Goal: Register for event/course

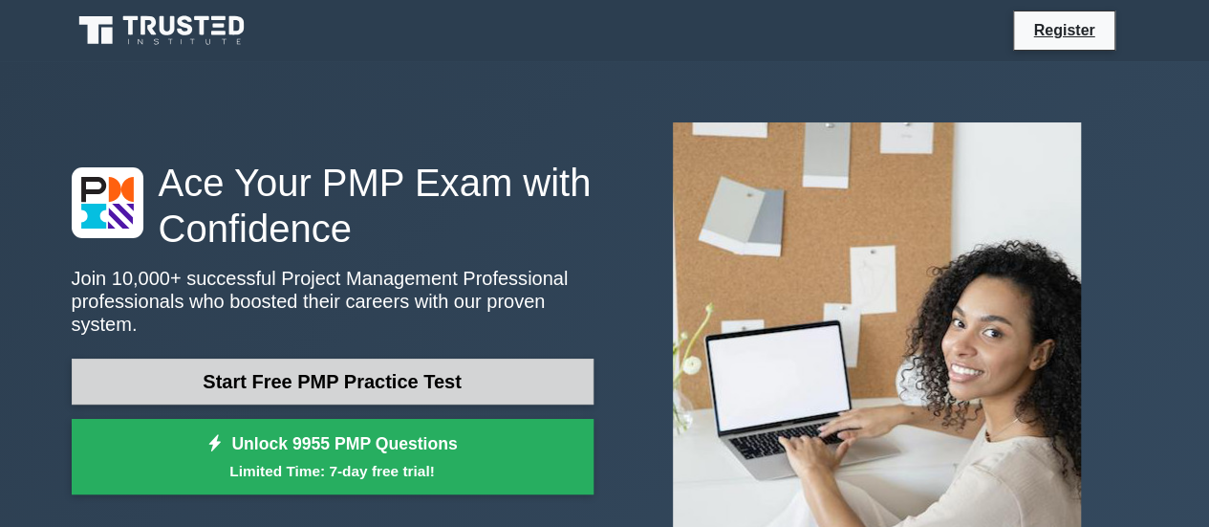
click at [300, 370] on link "Start Free PMP Practice Test" at bounding box center [333, 382] width 522 height 46
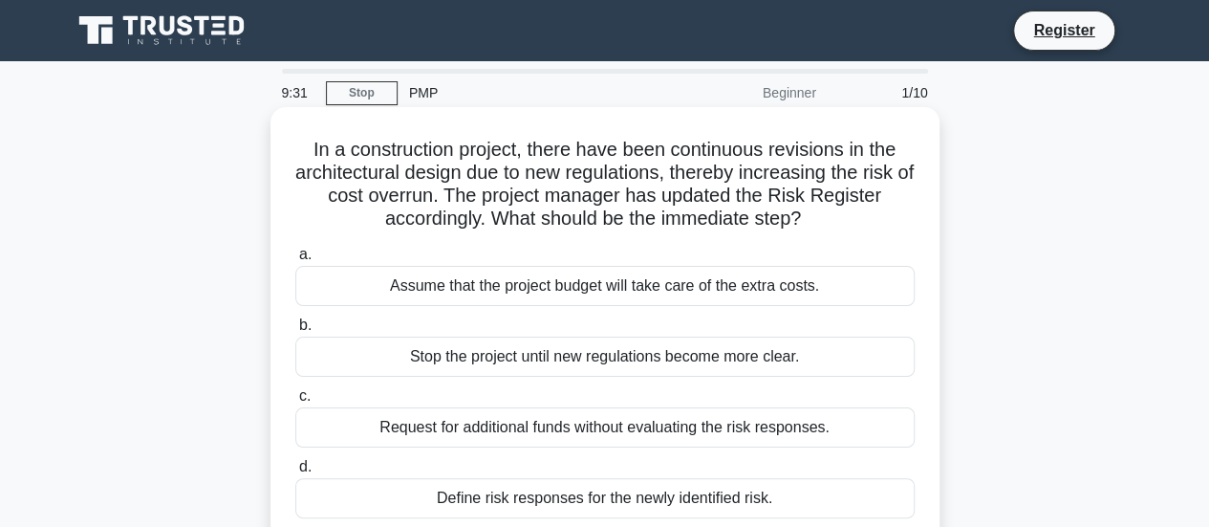
click at [721, 504] on div "Define risk responses for the newly identified risk." at bounding box center [605, 498] width 620 height 40
click at [295, 473] on input "d. Define risk responses for the newly identified risk." at bounding box center [295, 467] width 0 height 12
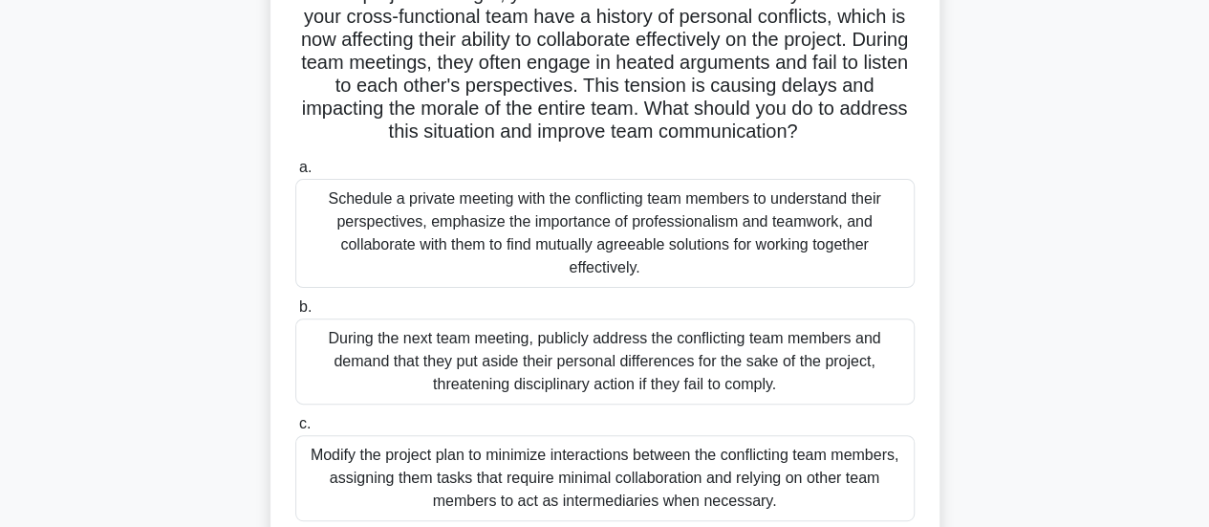
scroll to position [159, 0]
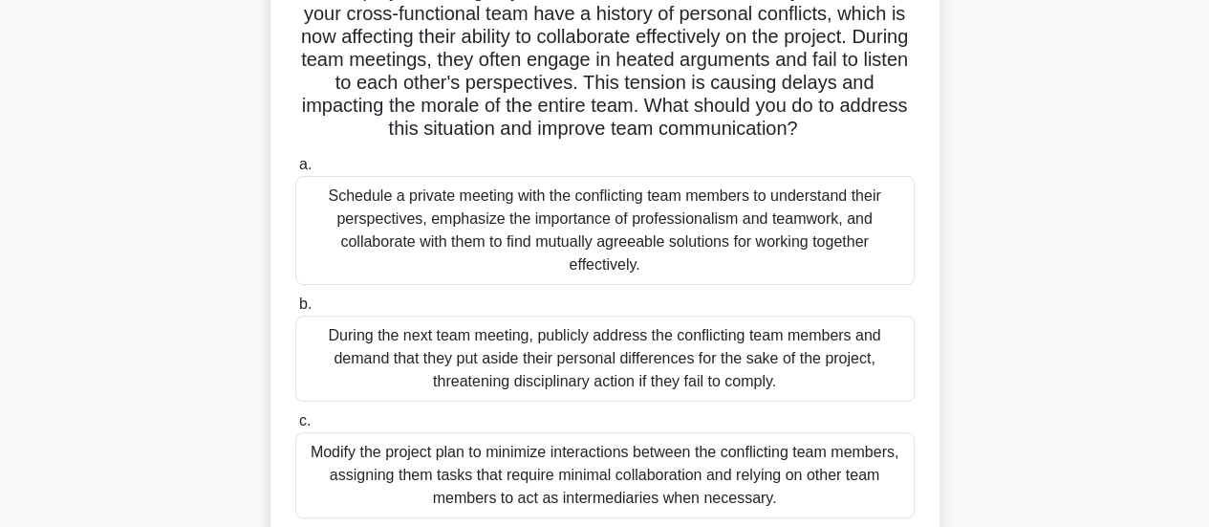
click at [515, 228] on div "Schedule a private meeting with the conflicting team members to understand thei…" at bounding box center [605, 230] width 620 height 109
click at [295, 171] on input "a. Schedule a private meeting with the conflicting team members to understand t…" at bounding box center [295, 165] width 0 height 12
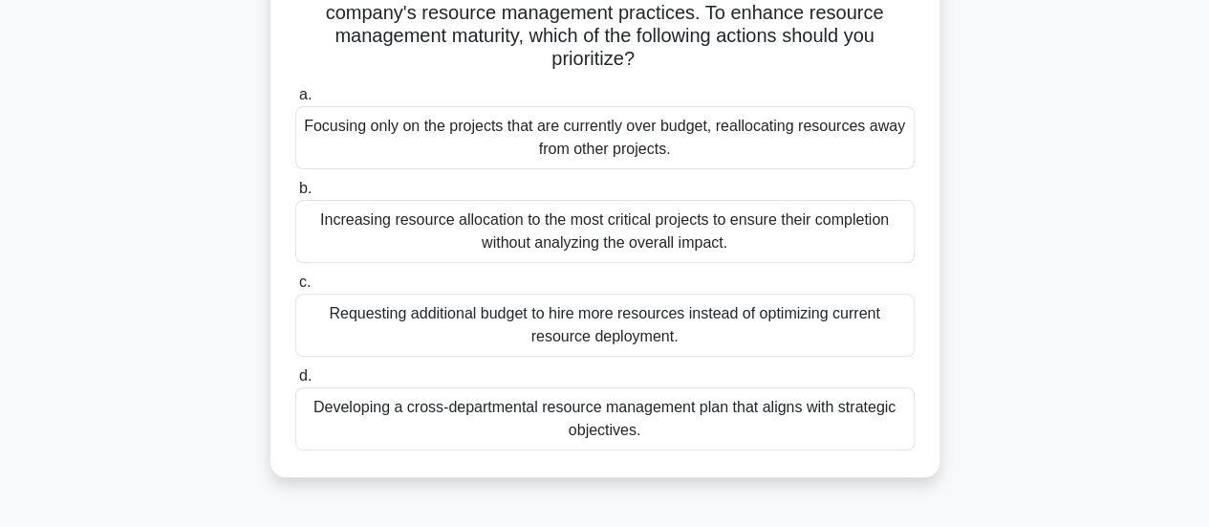
scroll to position [211, 0]
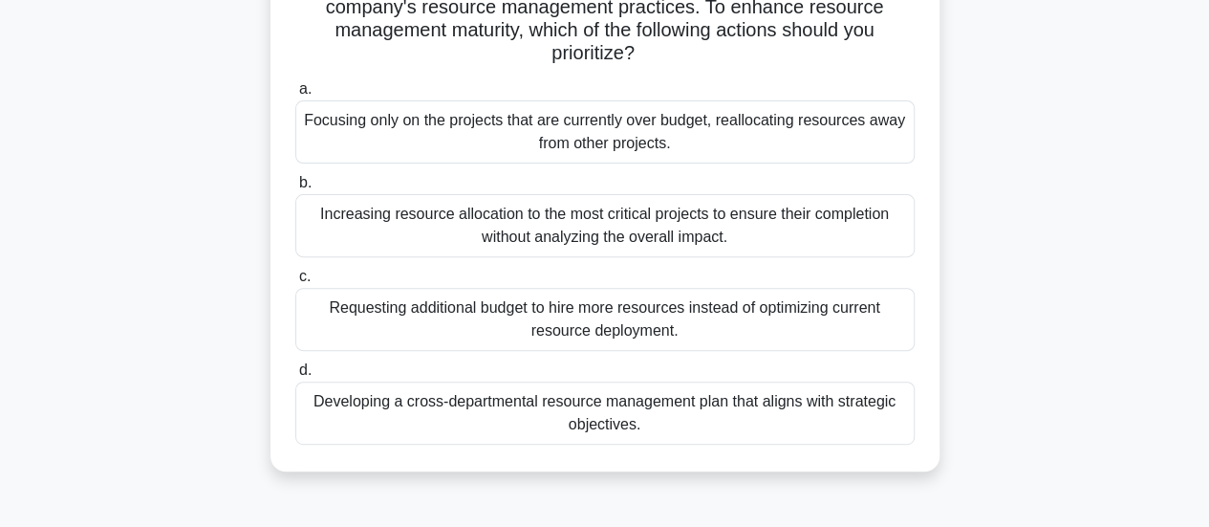
click at [841, 406] on div "Developing a cross-departmental resource management plan that aligns with strat…" at bounding box center [605, 412] width 620 height 63
click at [295, 377] on input "d. Developing a cross-departmental resource management plan that aligns with st…" at bounding box center [295, 370] width 0 height 12
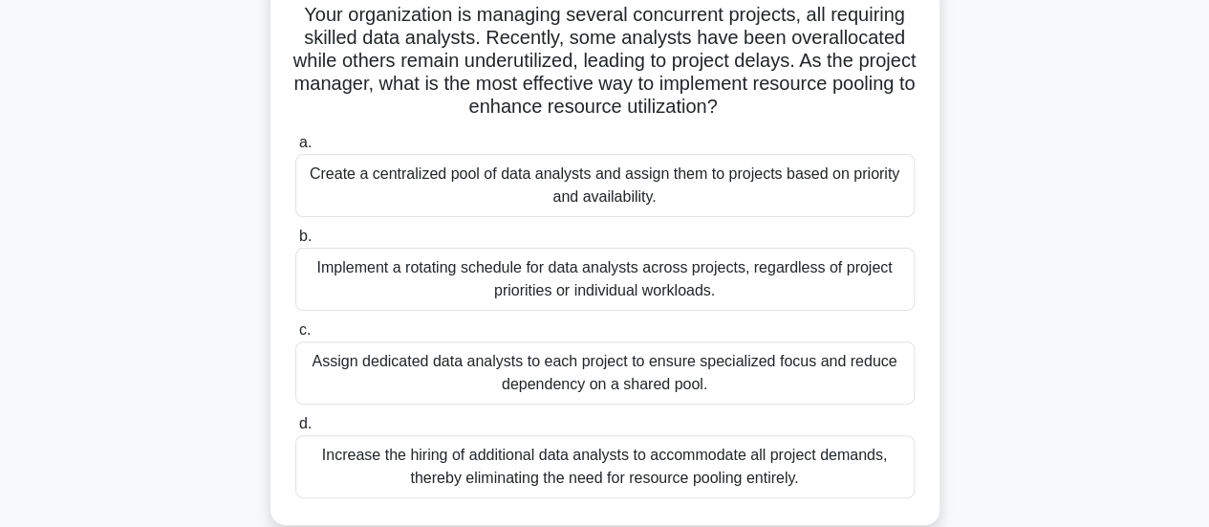
scroll to position [141, 0]
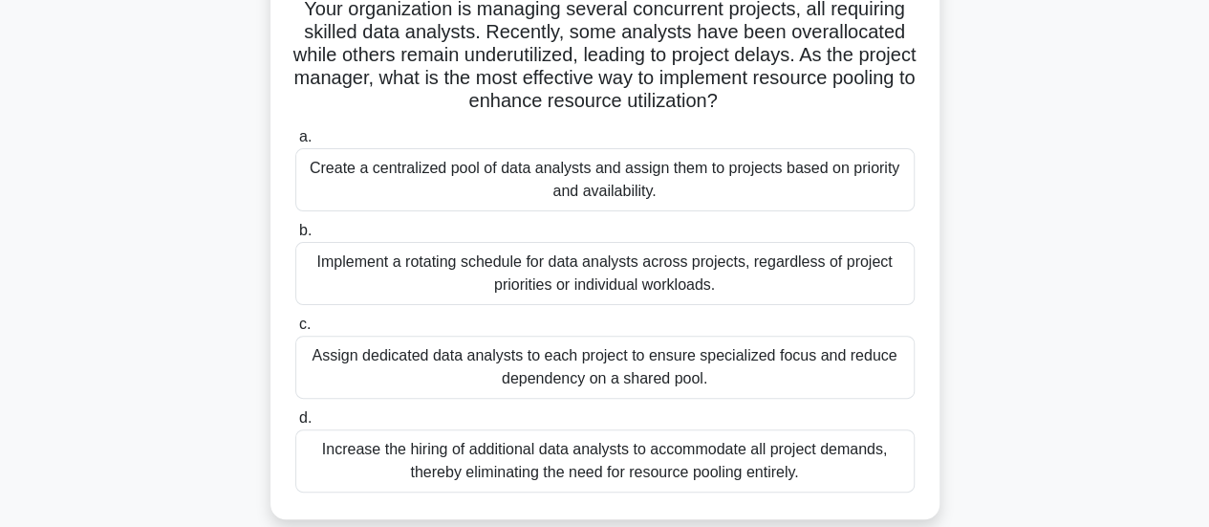
click at [757, 179] on div "Create a centralized pool of data analysts and assign them to projects based on…" at bounding box center [605, 179] width 620 height 63
click at [295, 143] on input "a. Create a centralized pool of data analysts and assign them to projects based…" at bounding box center [295, 137] width 0 height 12
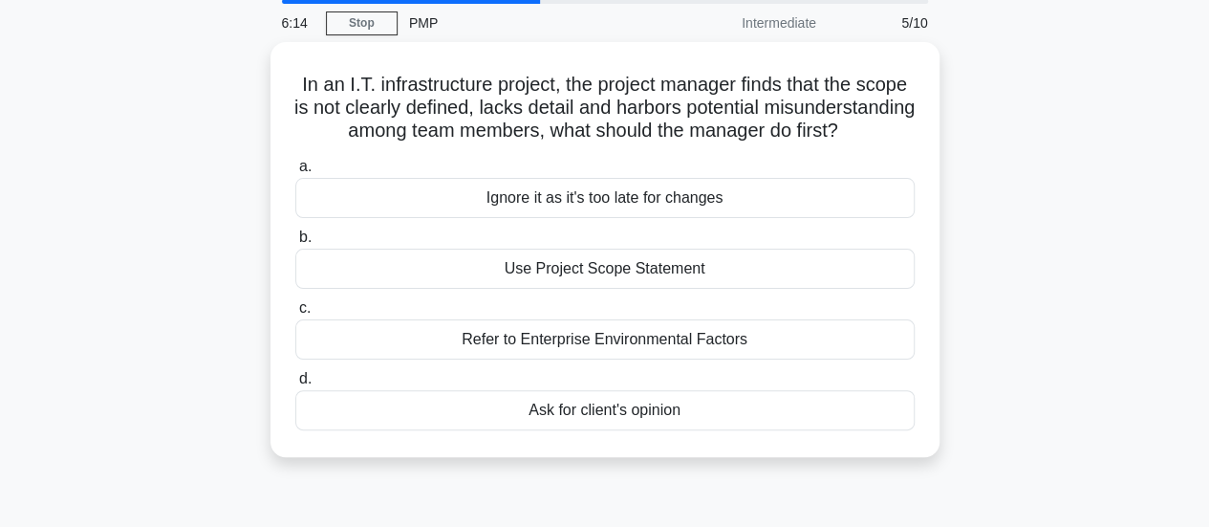
scroll to position [74, 0]
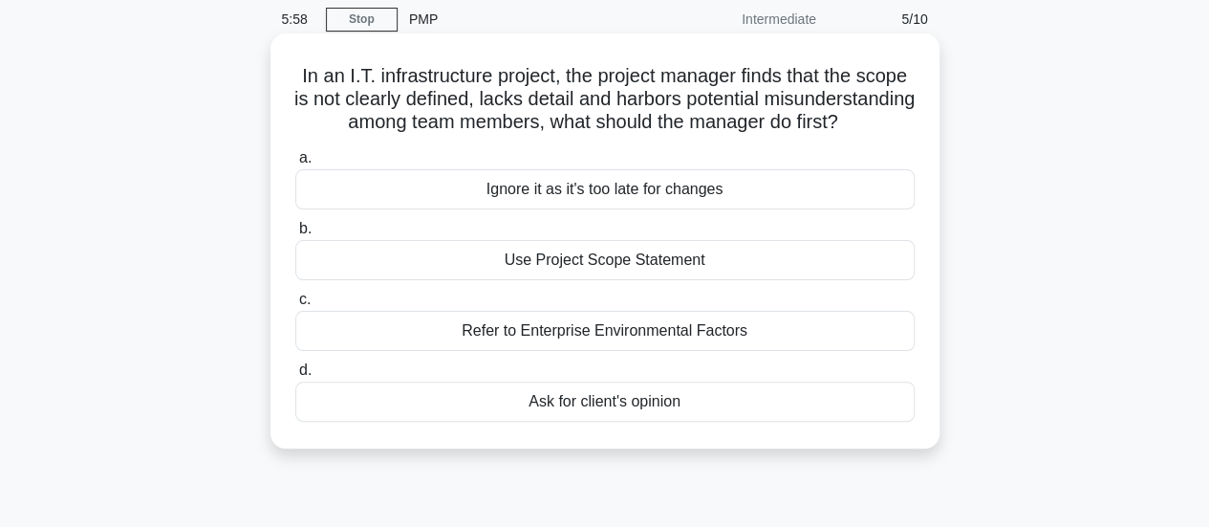
click at [744, 351] on div "Refer to Enterprise Environmental Factors" at bounding box center [605, 331] width 620 height 40
click at [295, 306] on input "c. Refer to Enterprise Environmental Factors" at bounding box center [295, 300] width 0 height 12
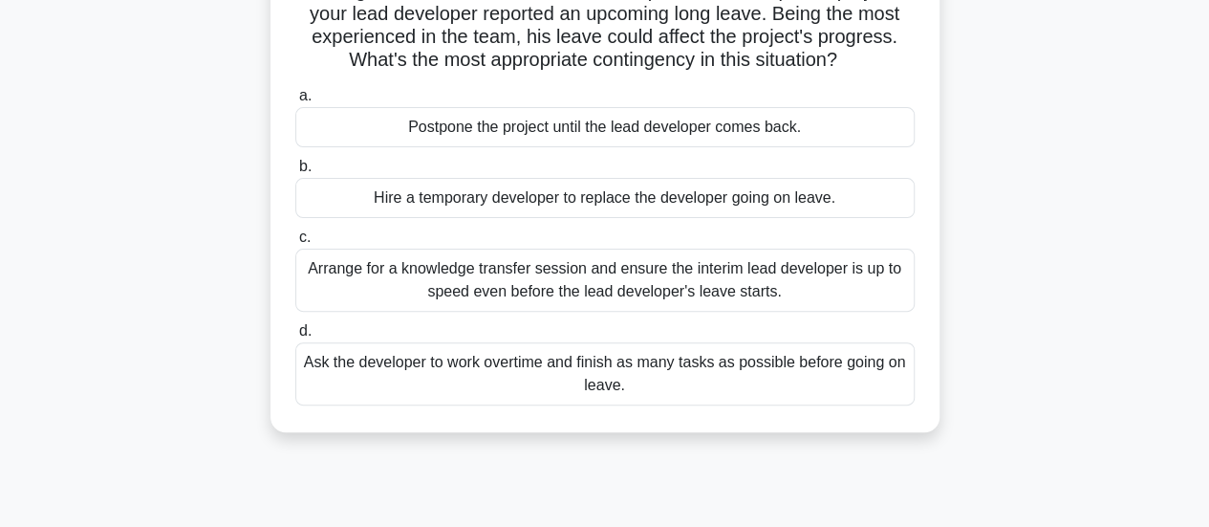
scroll to position [164, 0]
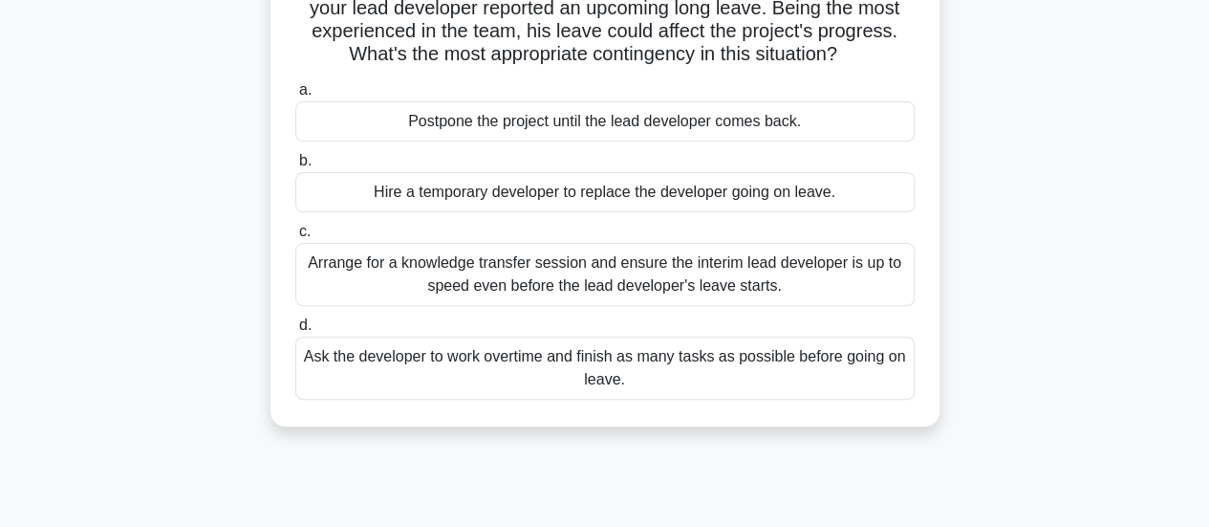
click at [825, 263] on div "Arrange for a knowledge transfer session and ensure the interim lead developer …" at bounding box center [605, 274] width 620 height 63
click at [295, 238] on input "c. Arrange for a knowledge transfer session and ensure the interim lead develop…" at bounding box center [295, 232] width 0 height 12
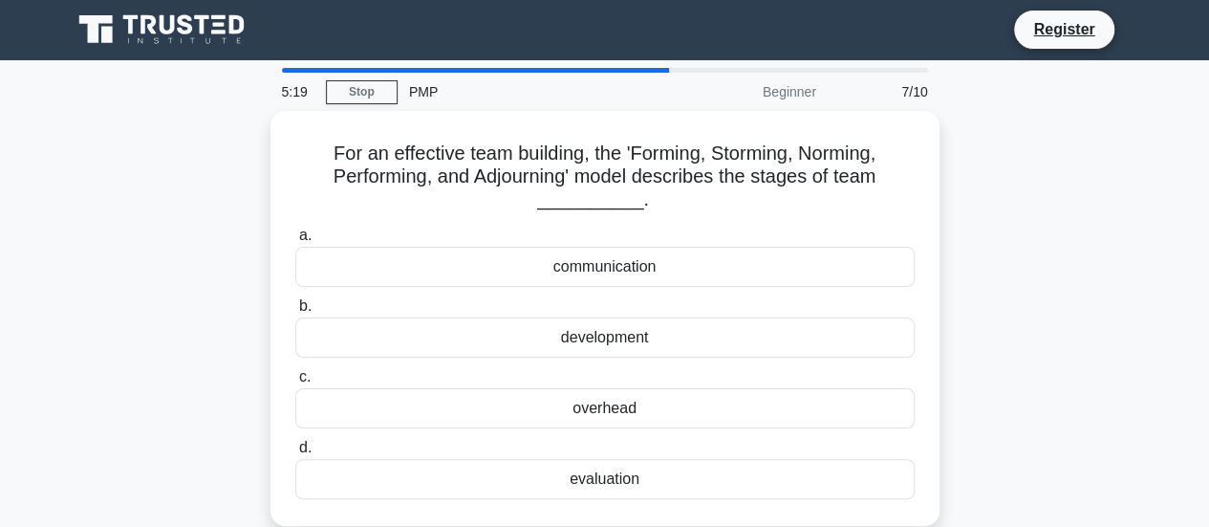
scroll to position [0, 0]
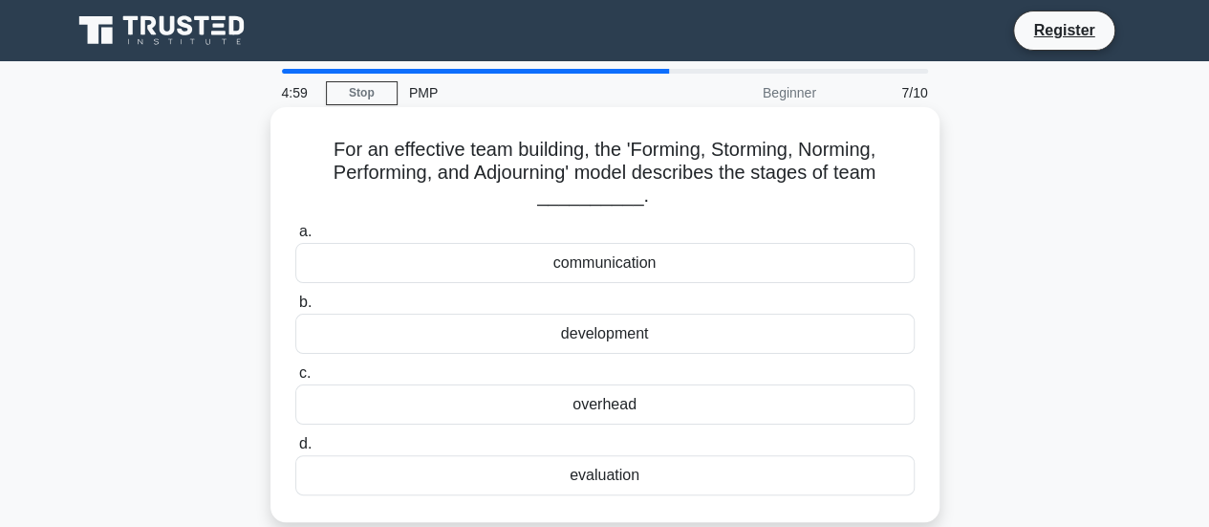
click at [769, 324] on div "development" at bounding box center [605, 334] width 620 height 40
click at [295, 309] on input "b. development" at bounding box center [295, 302] width 0 height 12
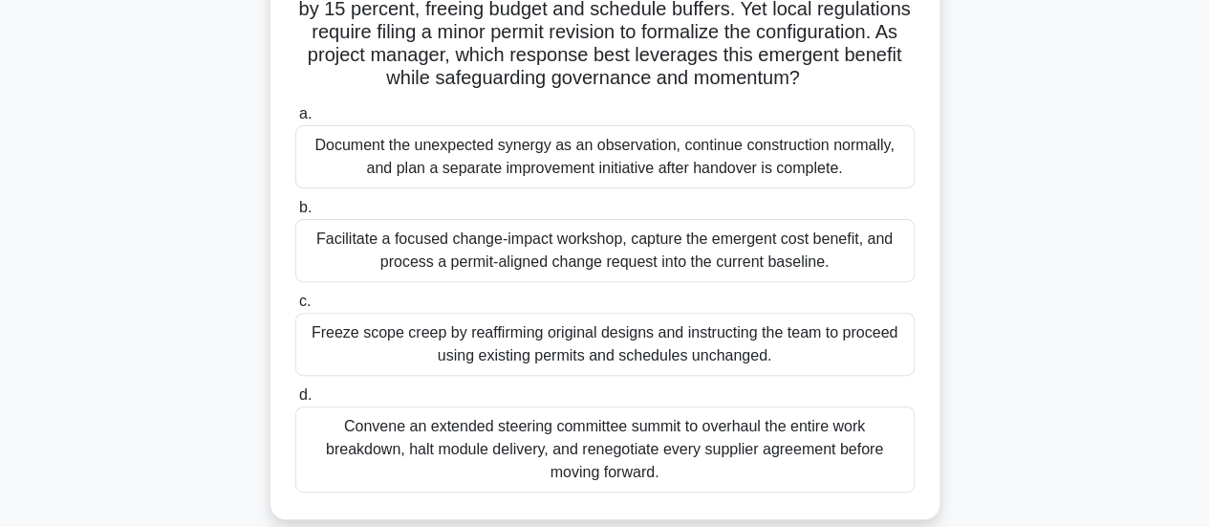
scroll to position [197, 0]
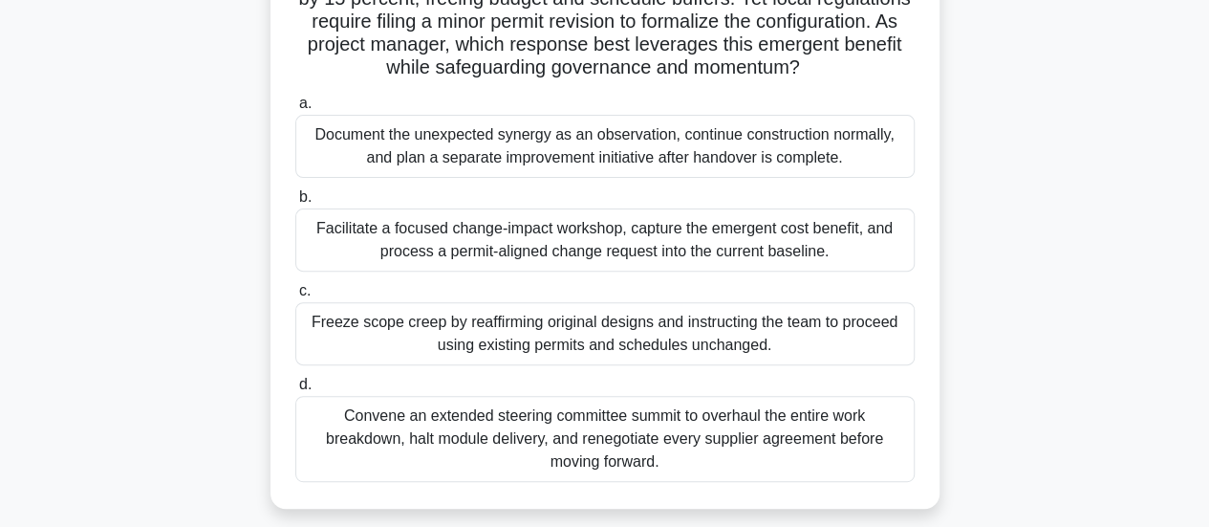
click at [769, 245] on div "Facilitate a focused change-impact workshop, capture the emergent cost benefit,…" at bounding box center [605, 239] width 620 height 63
click at [295, 204] on input "b. Facilitate a focused change-impact workshop, capture the emergent cost benef…" at bounding box center [295, 197] width 0 height 12
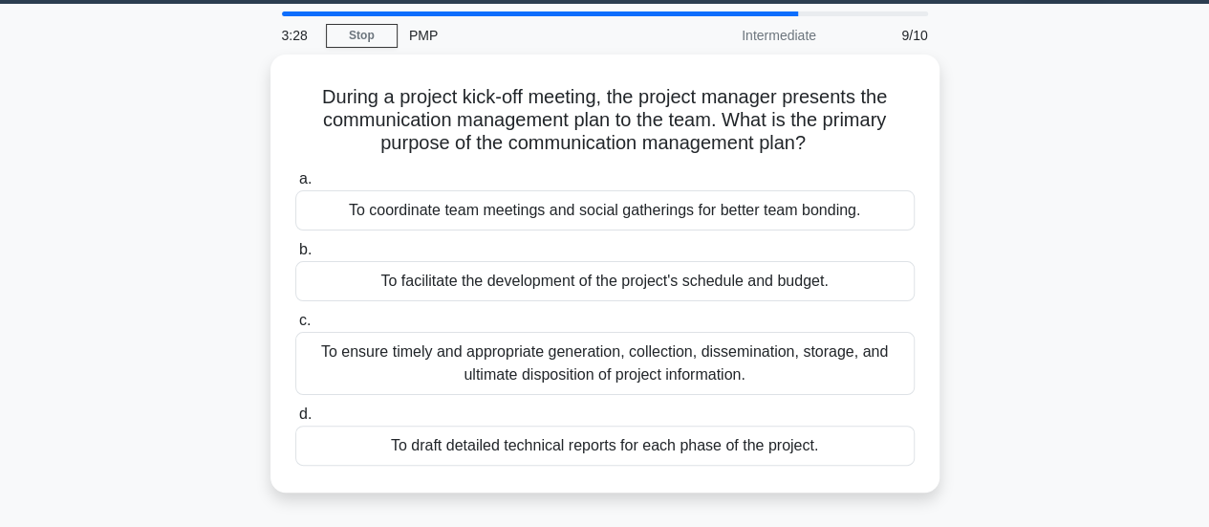
scroll to position [60, 0]
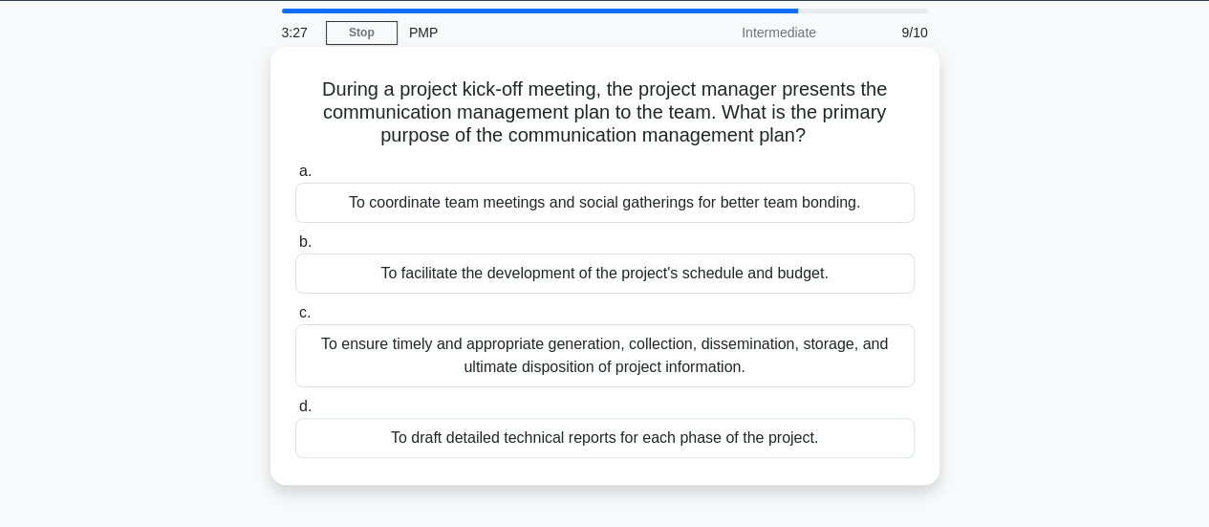
click at [790, 367] on div "To ensure timely and appropriate generation, collection, dissemination, storage…" at bounding box center [605, 355] width 620 height 63
click at [295, 319] on input "c. To ensure timely and appropriate generation, collection, dissemination, stor…" at bounding box center [295, 313] width 0 height 12
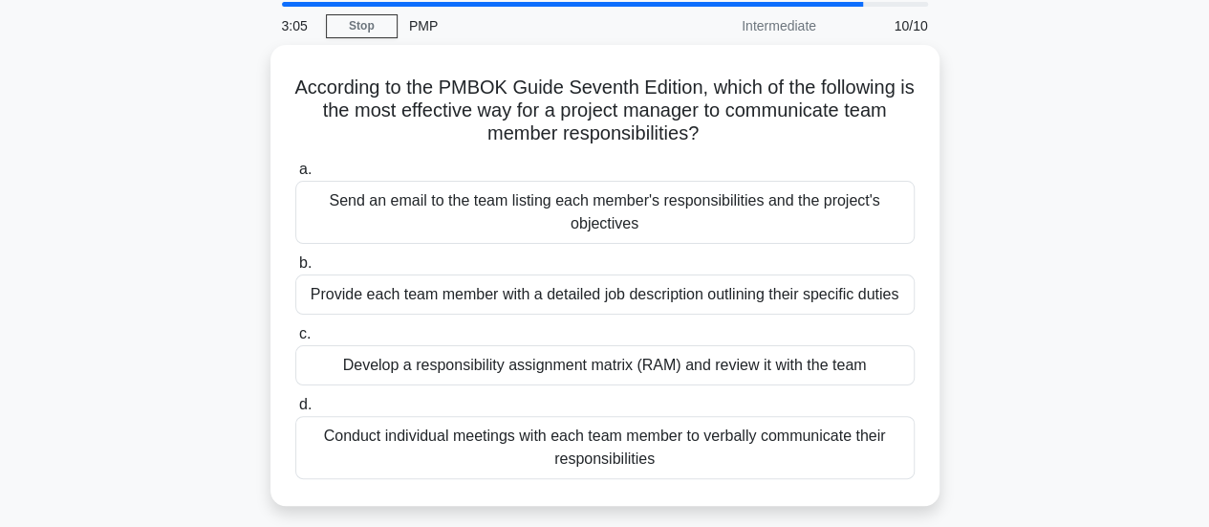
scroll to position [70, 0]
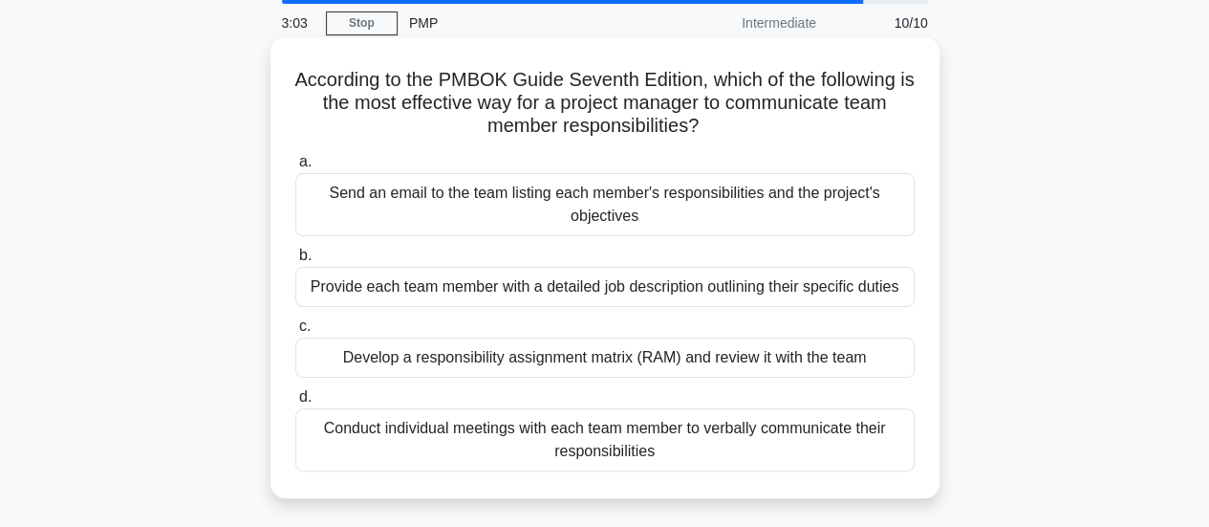
click at [656, 360] on div "Develop a responsibility assignment matrix (RAM) and review it with the team" at bounding box center [605, 357] width 620 height 40
click at [295, 333] on input "c. Develop a responsibility assignment matrix (RAM) and review it with the team" at bounding box center [295, 326] width 0 height 12
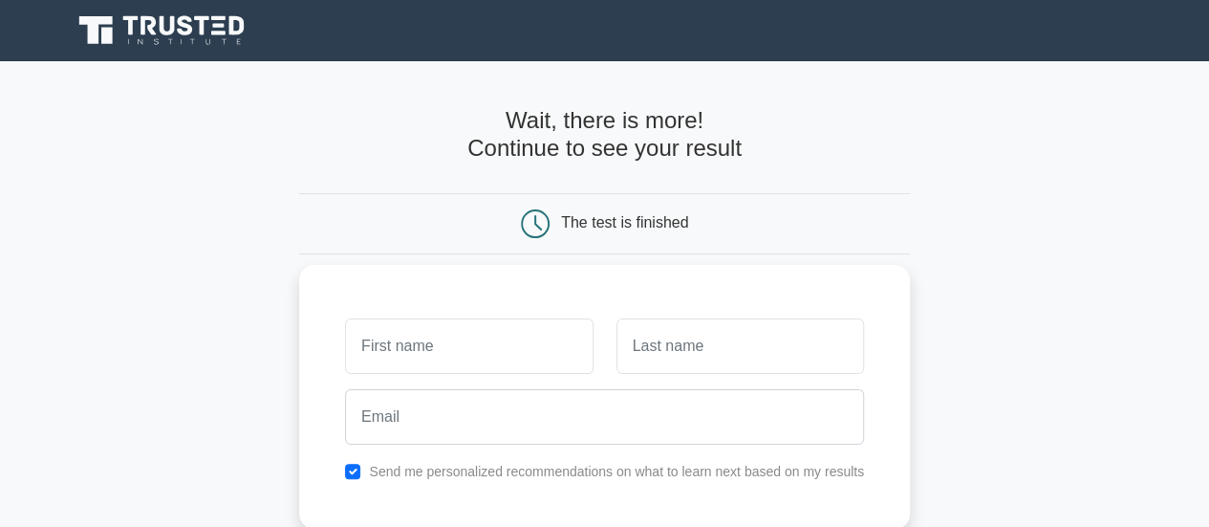
click at [495, 333] on input "text" at bounding box center [469, 345] width 248 height 55
type input "safa"
click at [700, 353] on input "text" at bounding box center [741, 345] width 248 height 55
type input "p"
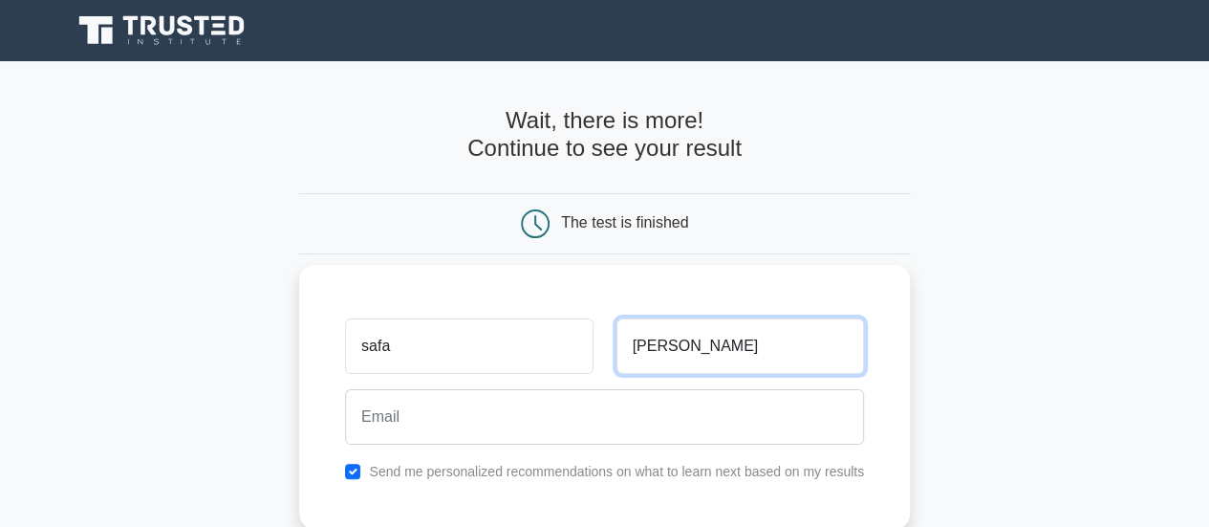
type input "[PERSON_NAME]"
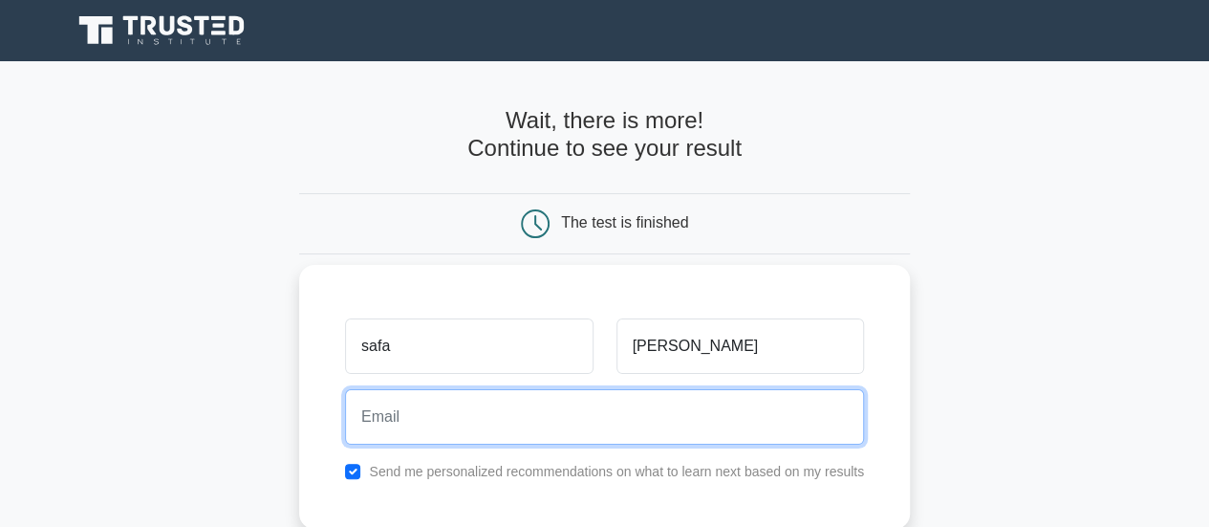
click at [694, 389] on input "email" at bounding box center [604, 416] width 519 height 55
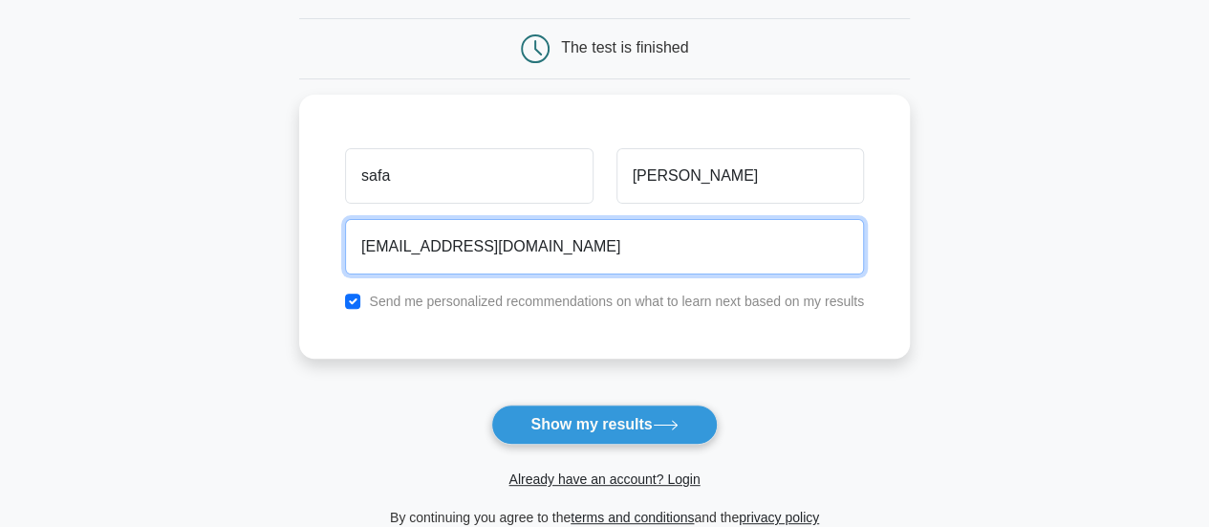
scroll to position [178, 0]
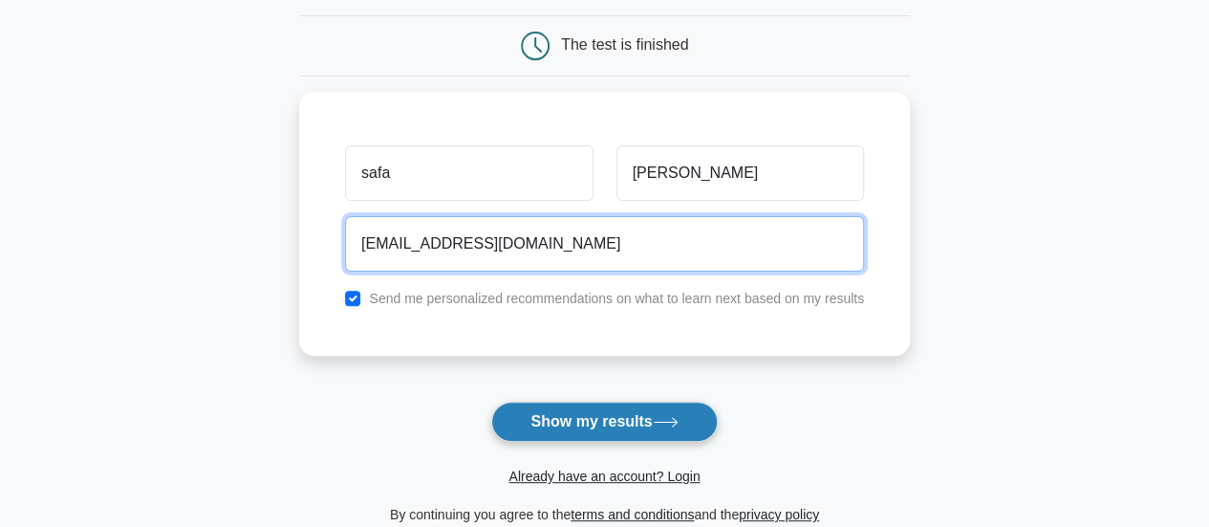
type input "[EMAIL_ADDRESS][DOMAIN_NAME]"
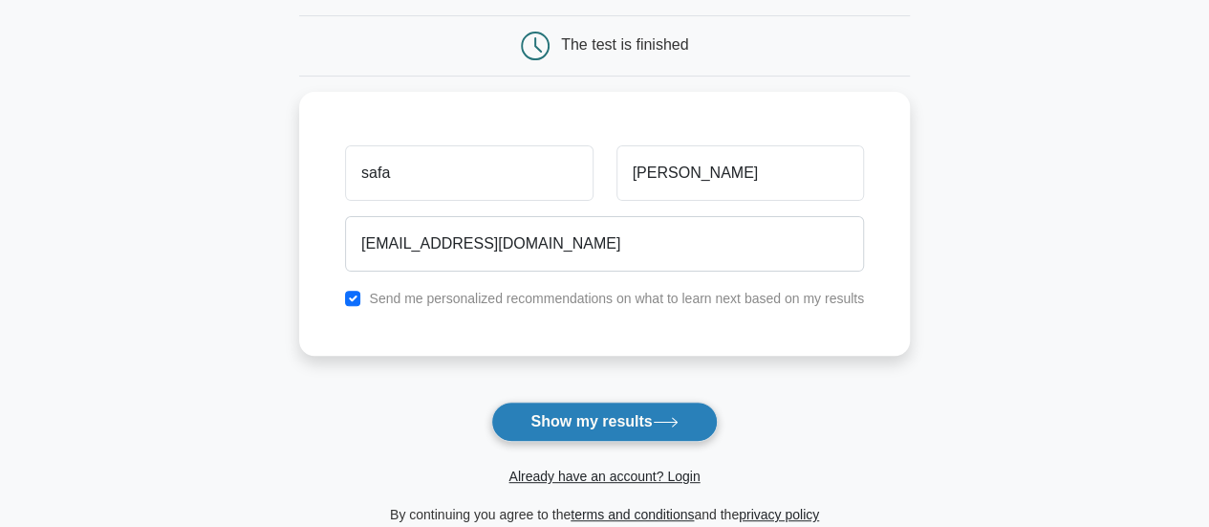
click at [666, 428] on button "Show my results" at bounding box center [604, 422] width 226 height 40
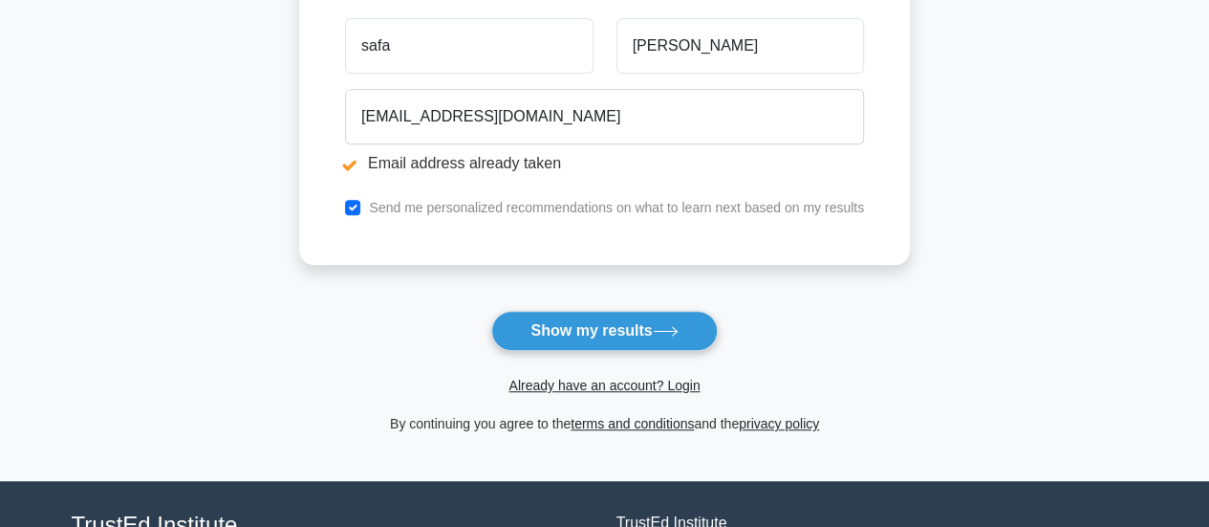
scroll to position [379, 0]
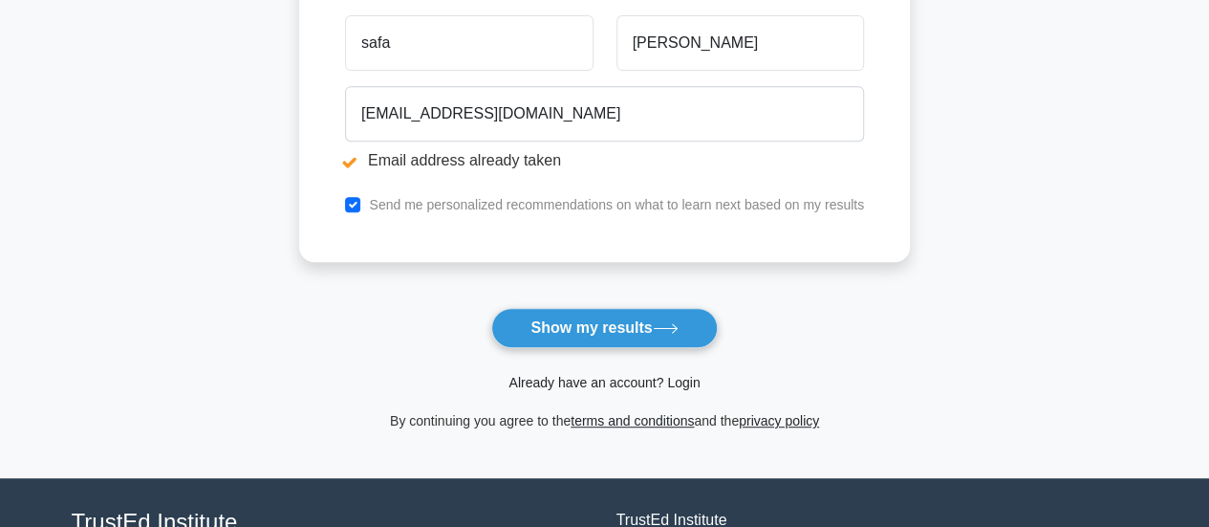
click at [686, 388] on link "Already have an account? Login" at bounding box center [604, 382] width 191 height 15
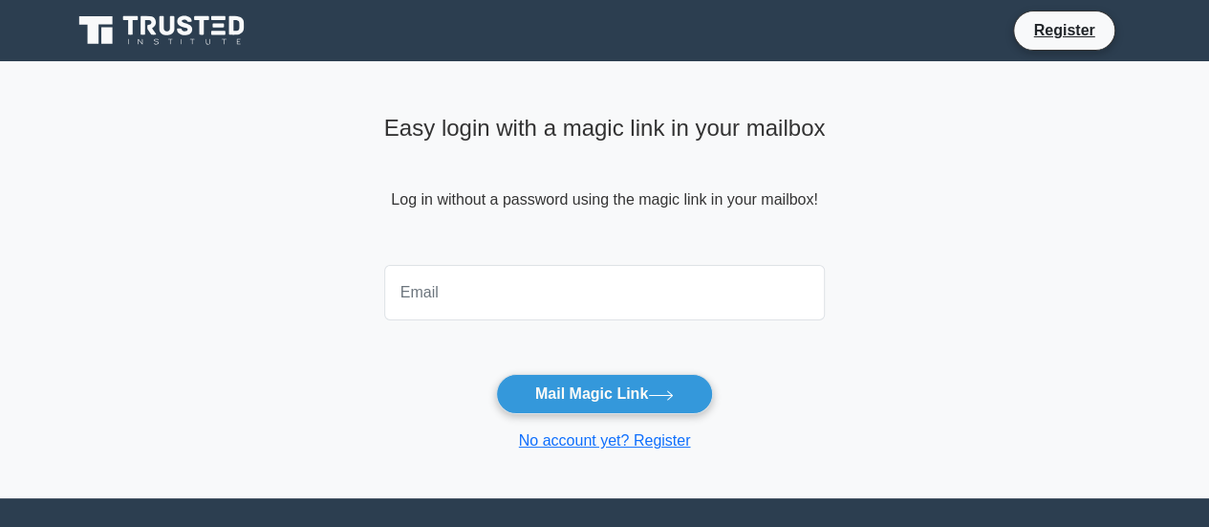
click at [551, 289] on input "email" at bounding box center [605, 292] width 442 height 55
type input "safa.omer.ah@gmail.com"
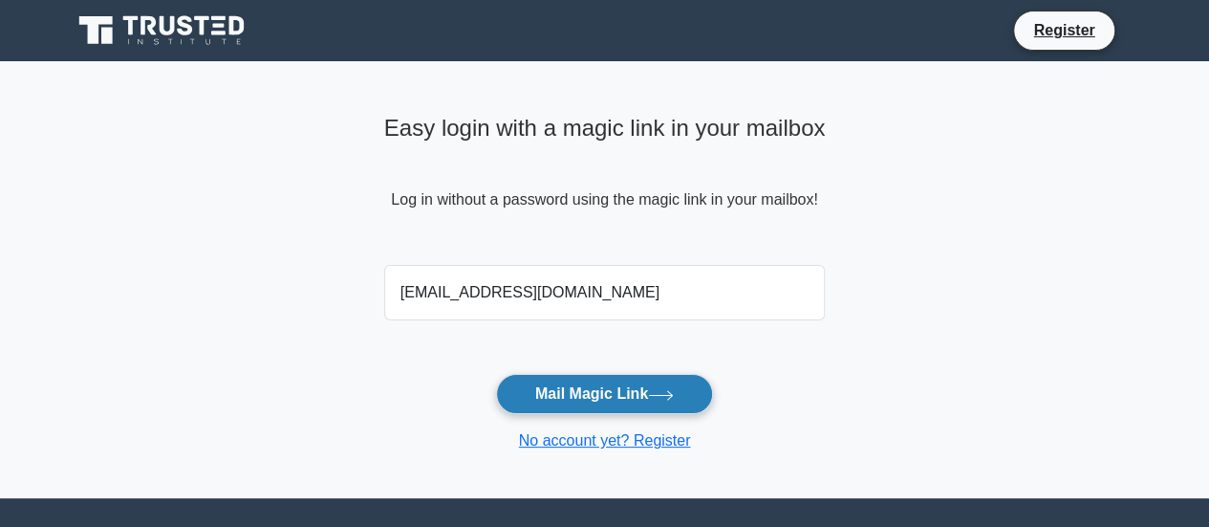
click at [600, 385] on button "Mail Magic Link" at bounding box center [604, 394] width 217 height 40
